Goal: Task Accomplishment & Management: Manage account settings

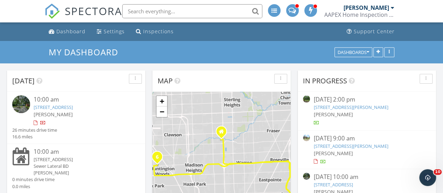
click at [325, 147] on link "16164 Turner St, Detroit, MI 48221" at bounding box center [350, 146] width 75 height 6
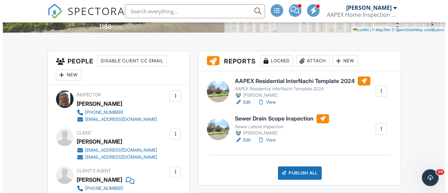
scroll to position [175, 0]
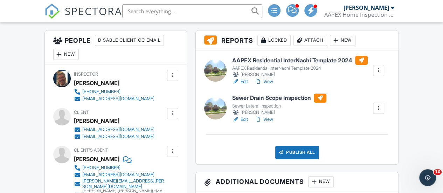
click at [293, 150] on div "Publish All" at bounding box center [297, 152] width 44 height 13
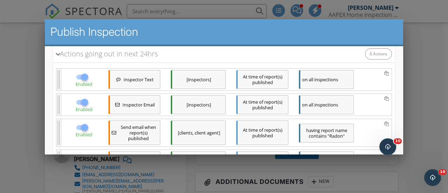
scroll to position [70, 0]
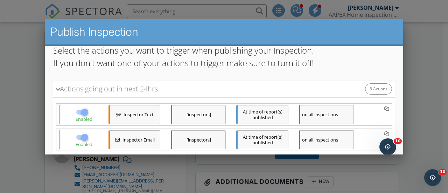
click at [259, 115] on div "At time of report(s) published" at bounding box center [262, 114] width 52 height 19
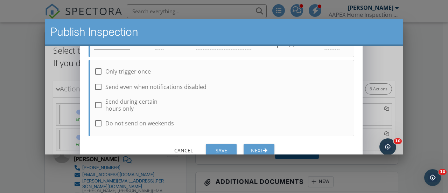
scroll to position [50, 0]
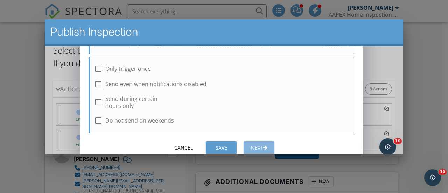
click at [255, 149] on div "Next" at bounding box center [259, 147] width 20 height 7
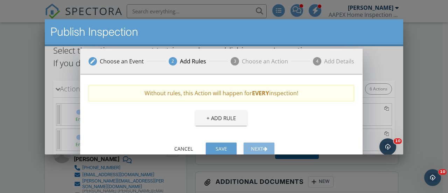
click at [255, 145] on div "Next" at bounding box center [259, 148] width 20 height 7
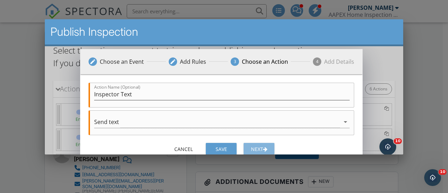
click at [255, 145] on div "Next" at bounding box center [259, 148] width 20 height 7
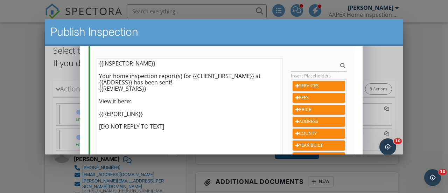
scroll to position [156, 0]
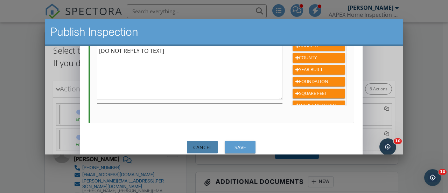
click at [208, 144] on div "Cancel" at bounding box center [203, 147] width 20 height 7
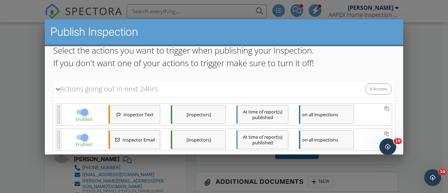
click at [258, 138] on div "At time of report(s) published" at bounding box center [262, 139] width 52 height 19
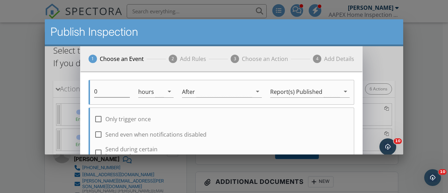
scroll to position [50, 0]
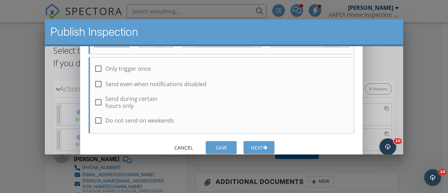
click at [256, 145] on div "Next" at bounding box center [259, 147] width 20 height 7
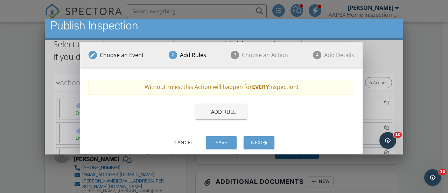
scroll to position [9, 0]
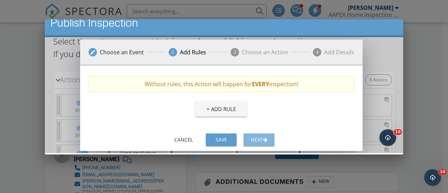
click at [259, 140] on div "Next" at bounding box center [259, 139] width 20 height 7
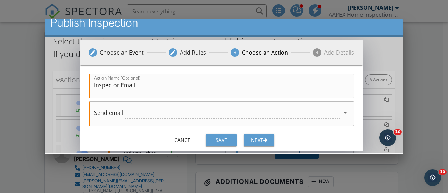
click at [263, 138] on div "Next" at bounding box center [259, 139] width 20 height 7
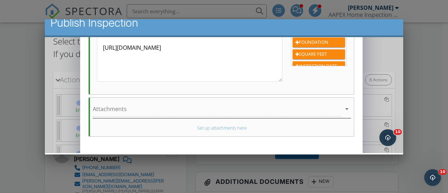
scroll to position [266, 0]
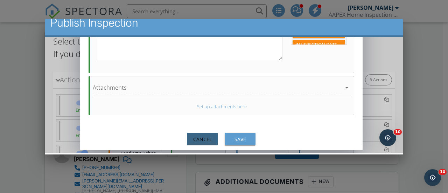
click at [211, 139] on div "Cancel" at bounding box center [203, 138] width 20 height 7
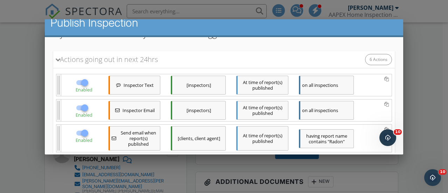
scroll to position [105, 0]
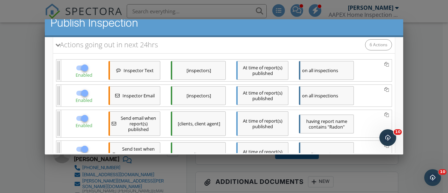
click at [260, 116] on div "At time of report(s) published" at bounding box center [262, 123] width 52 height 25
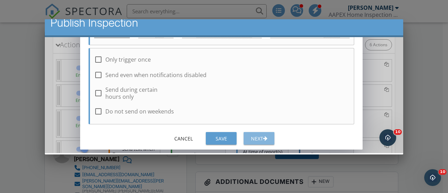
click at [260, 135] on div "Next" at bounding box center [259, 138] width 20 height 7
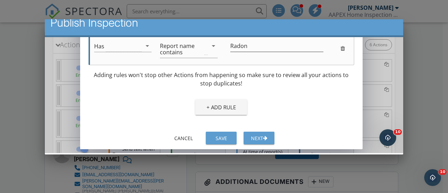
click at [264, 138] on div "Next" at bounding box center [259, 137] width 20 height 7
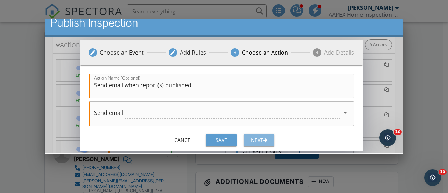
scroll to position [0, 0]
click at [260, 138] on div "Next" at bounding box center [259, 139] width 20 height 7
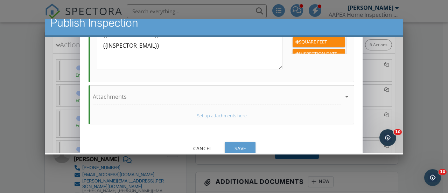
scroll to position [266, 0]
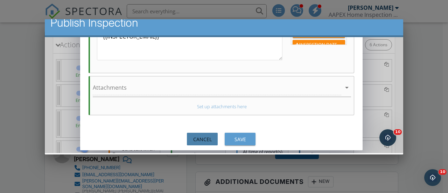
click at [207, 135] on div "Cancel" at bounding box center [203, 138] width 20 height 7
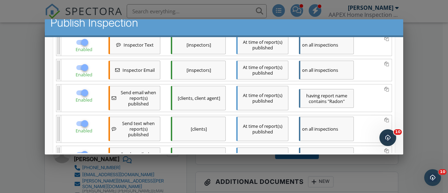
scroll to position [140, 0]
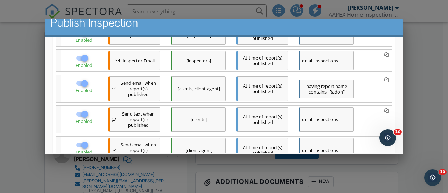
click at [261, 117] on div "At time of report(s) published" at bounding box center [262, 119] width 52 height 25
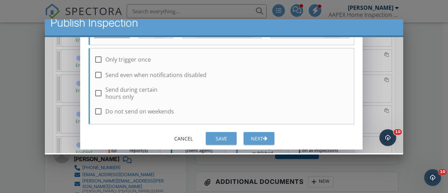
scroll to position [50, 0]
click at [266, 138] on div "button" at bounding box center [265, 138] width 4 height 5
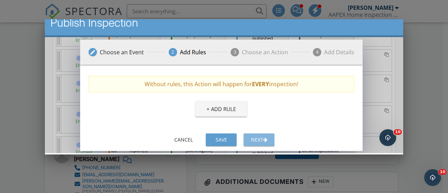
scroll to position [0, 0]
click at [265, 137] on div "button" at bounding box center [265, 139] width 4 height 5
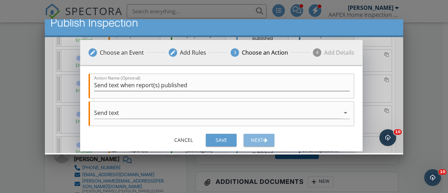
click at [259, 138] on div "Next" at bounding box center [259, 139] width 20 height 7
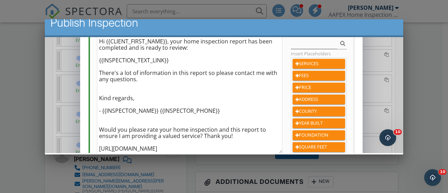
scroll to position [105, 0]
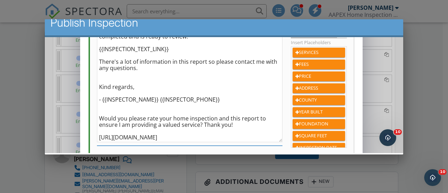
drag, startPoint x: 99, startPoint y: 119, endPoint x: 262, endPoint y: 124, distance: 163.2
click at [262, 124] on textarea "Hi {{CLIENT_FIRST_NAME}}, your home inspection report has been completed and is…" at bounding box center [190, 83] width 186 height 117
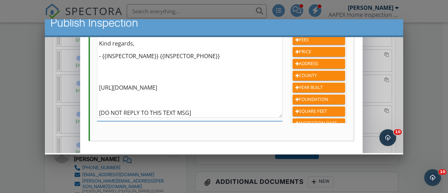
scroll to position [156, 0]
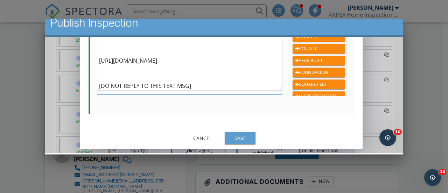
type textarea "Hi {{CLIENT_FIRST_NAME}}, your home inspection report has been completed and is…"
click at [239, 141] on div "Save" at bounding box center [240, 137] width 20 height 7
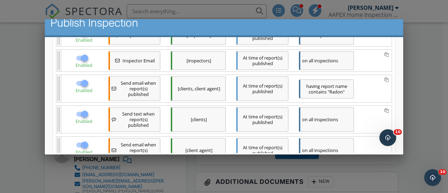
click at [254, 119] on div "At time of report(s) published" at bounding box center [262, 119] width 52 height 25
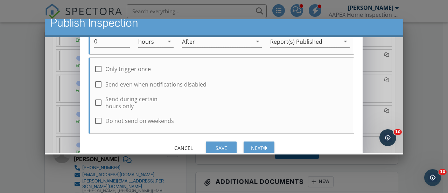
scroll to position [50, 0]
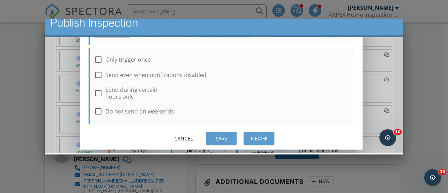
click at [258, 135] on div "Next" at bounding box center [259, 138] width 20 height 7
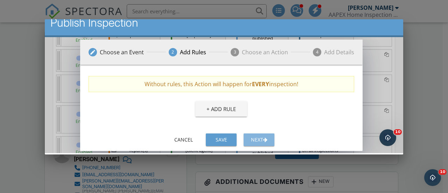
scroll to position [0, 0]
click at [259, 135] on button "Next" at bounding box center [259, 139] width 31 height 13
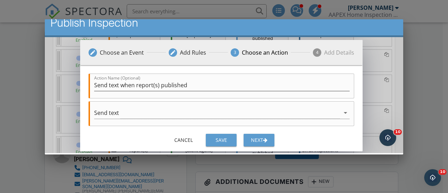
click at [263, 138] on div "Next" at bounding box center [259, 139] width 20 height 7
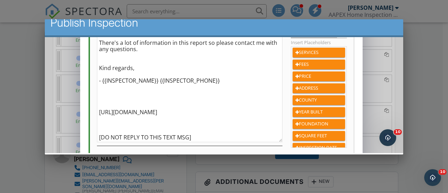
scroll to position [156, 0]
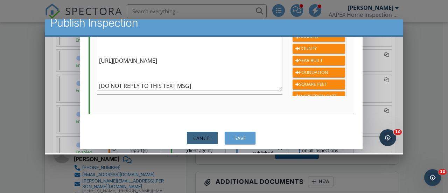
click at [211, 138] on div "Cancel" at bounding box center [203, 137] width 20 height 7
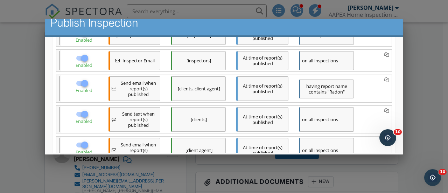
click at [248, 142] on div "At time of report(s) published" at bounding box center [262, 150] width 52 height 25
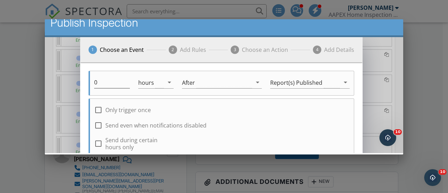
scroll to position [50, 0]
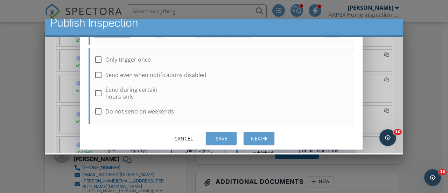
click at [263, 140] on div "Next" at bounding box center [259, 138] width 20 height 7
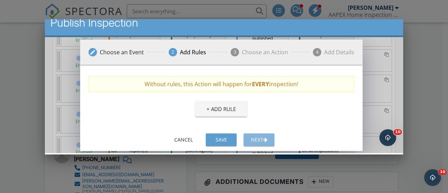
scroll to position [0, 0]
click at [263, 140] on div "Next" at bounding box center [259, 139] width 20 height 7
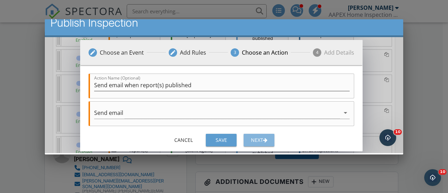
click at [257, 139] on div "Next" at bounding box center [259, 139] width 20 height 7
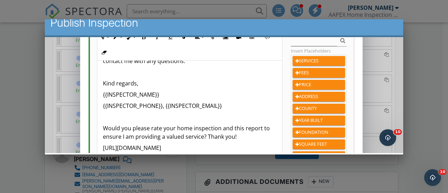
scroll to position [175, 0]
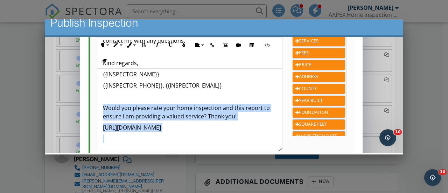
drag, startPoint x: 106, startPoint y: 106, endPoint x: 240, endPoint y: 135, distance: 137.5
click at [240, 135] on div "Hello, {{AGENT_FIRST_NAME}}, The full home inspection report for {{CLIENT_FIRST…" at bounding box center [189, 58] width 185 height 185
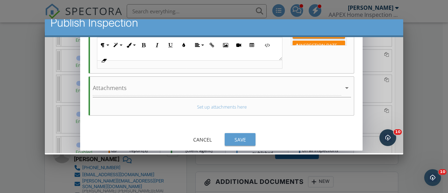
scroll to position [266, 0]
click at [240, 139] on div "Save" at bounding box center [240, 138] width 20 height 7
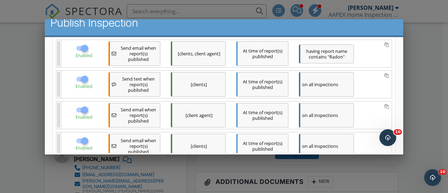
scroll to position [210, 0]
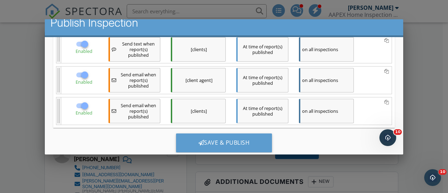
click at [248, 109] on div "At time of report(s) published" at bounding box center [262, 111] width 52 height 25
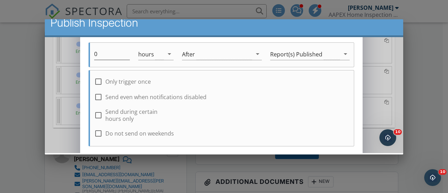
scroll to position [50, 0]
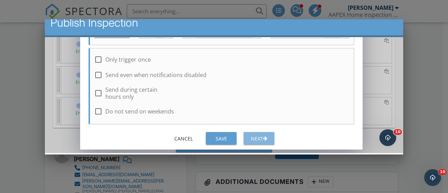
click at [263, 136] on div "Next" at bounding box center [259, 138] width 20 height 7
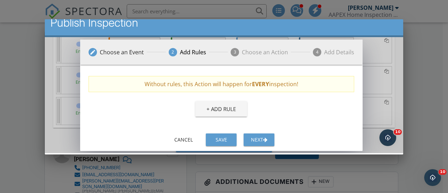
click at [254, 136] on div "Next" at bounding box center [259, 139] width 20 height 7
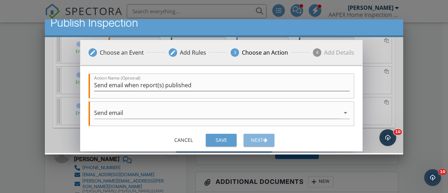
click at [260, 138] on div "Next" at bounding box center [259, 139] width 20 height 7
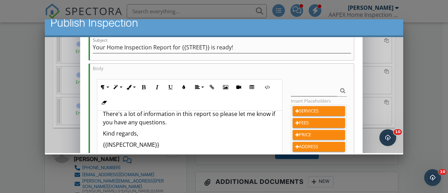
scroll to position [175, 0]
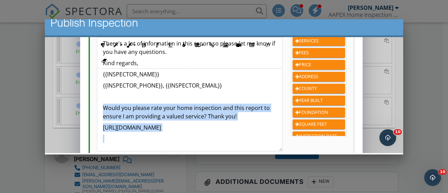
drag, startPoint x: 101, startPoint y: 105, endPoint x: 227, endPoint y: 135, distance: 129.8
click at [227, 135] on div "Hi {{CLIENT_FIRST_NAME}}, Your full home inspection report has been completed a…" at bounding box center [189, 70] width 185 height 162
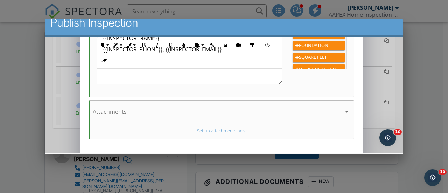
scroll to position [266, 0]
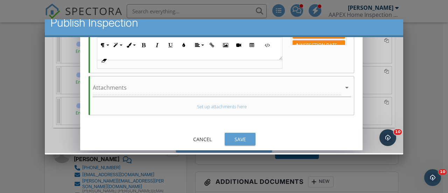
click at [241, 137] on div "Save" at bounding box center [240, 138] width 20 height 7
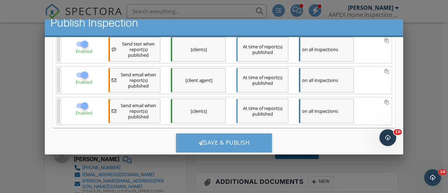
scroll to position [251, 0]
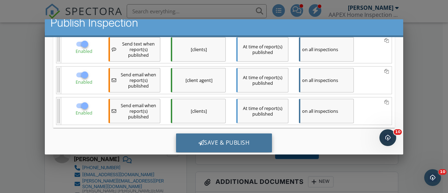
click at [219, 139] on div "Save & Publish" at bounding box center [224, 142] width 96 height 19
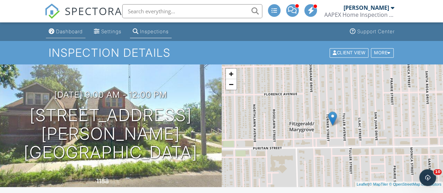
click at [76, 30] on div "Dashboard" at bounding box center [69, 31] width 27 height 6
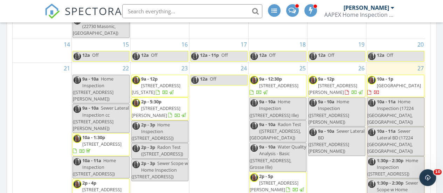
scroll to position [226, 0]
